Goal: Task Accomplishment & Management: Manage account settings

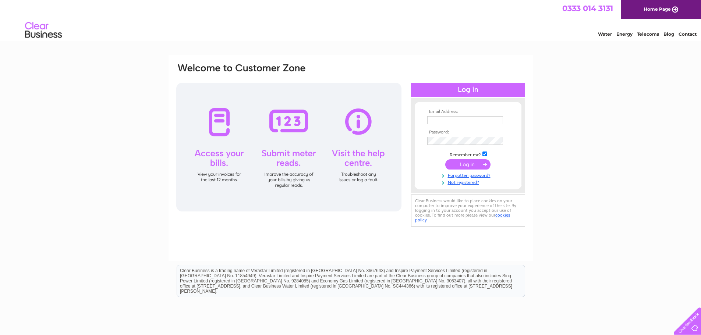
click at [445, 121] on input "text" at bounding box center [465, 120] width 76 height 8
type input "accounts@swrac.ac.uk"
click at [468, 166] on input "submit" at bounding box center [467, 165] width 45 height 10
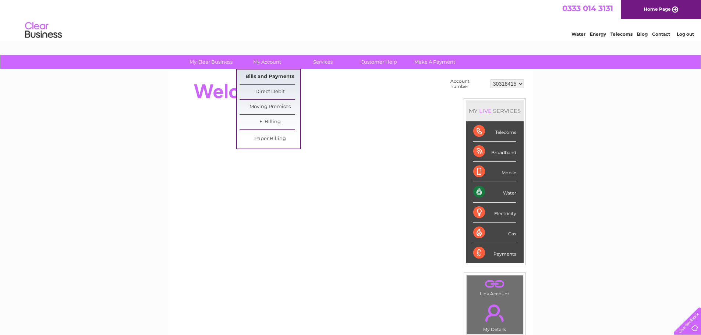
click at [264, 73] on link "Bills and Payments" at bounding box center [270, 77] width 61 height 15
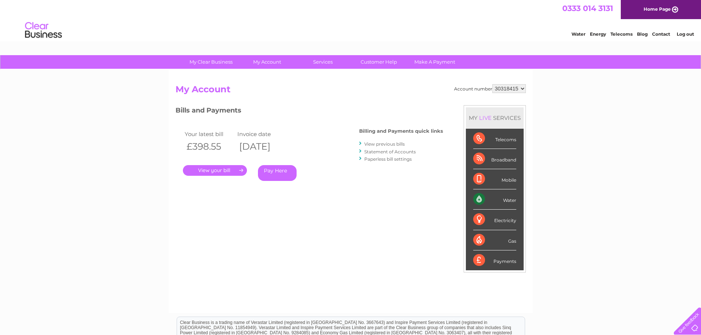
click at [231, 169] on link "." at bounding box center [215, 170] width 64 height 11
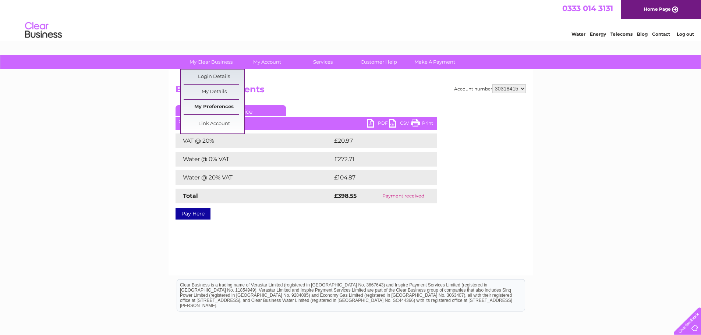
click at [219, 103] on link "My Preferences" at bounding box center [214, 107] width 61 height 15
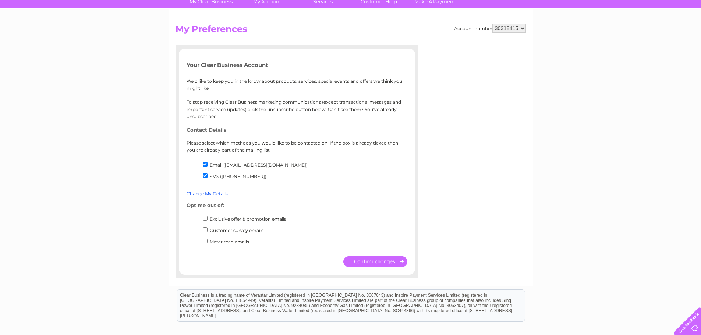
scroll to position [32, 0]
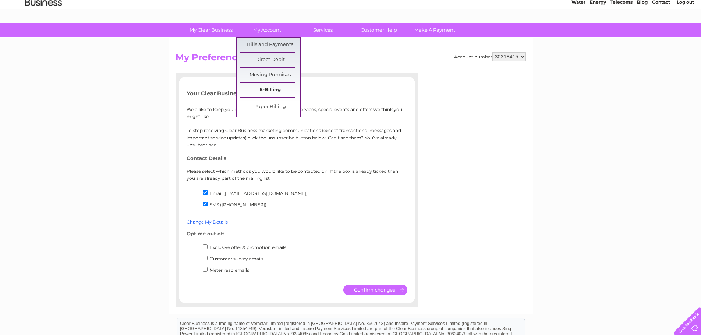
click at [269, 89] on link "E-Billing" at bounding box center [270, 90] width 61 height 15
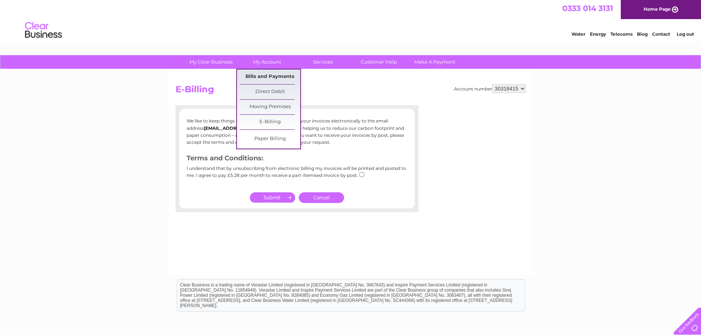
click at [269, 76] on link "Bills and Payments" at bounding box center [270, 77] width 61 height 15
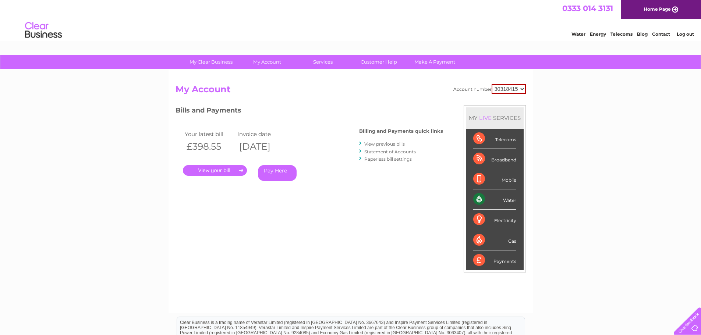
click at [661, 8] on link "Home Page" at bounding box center [661, 9] width 80 height 19
